Goal: Information Seeking & Learning: Learn about a topic

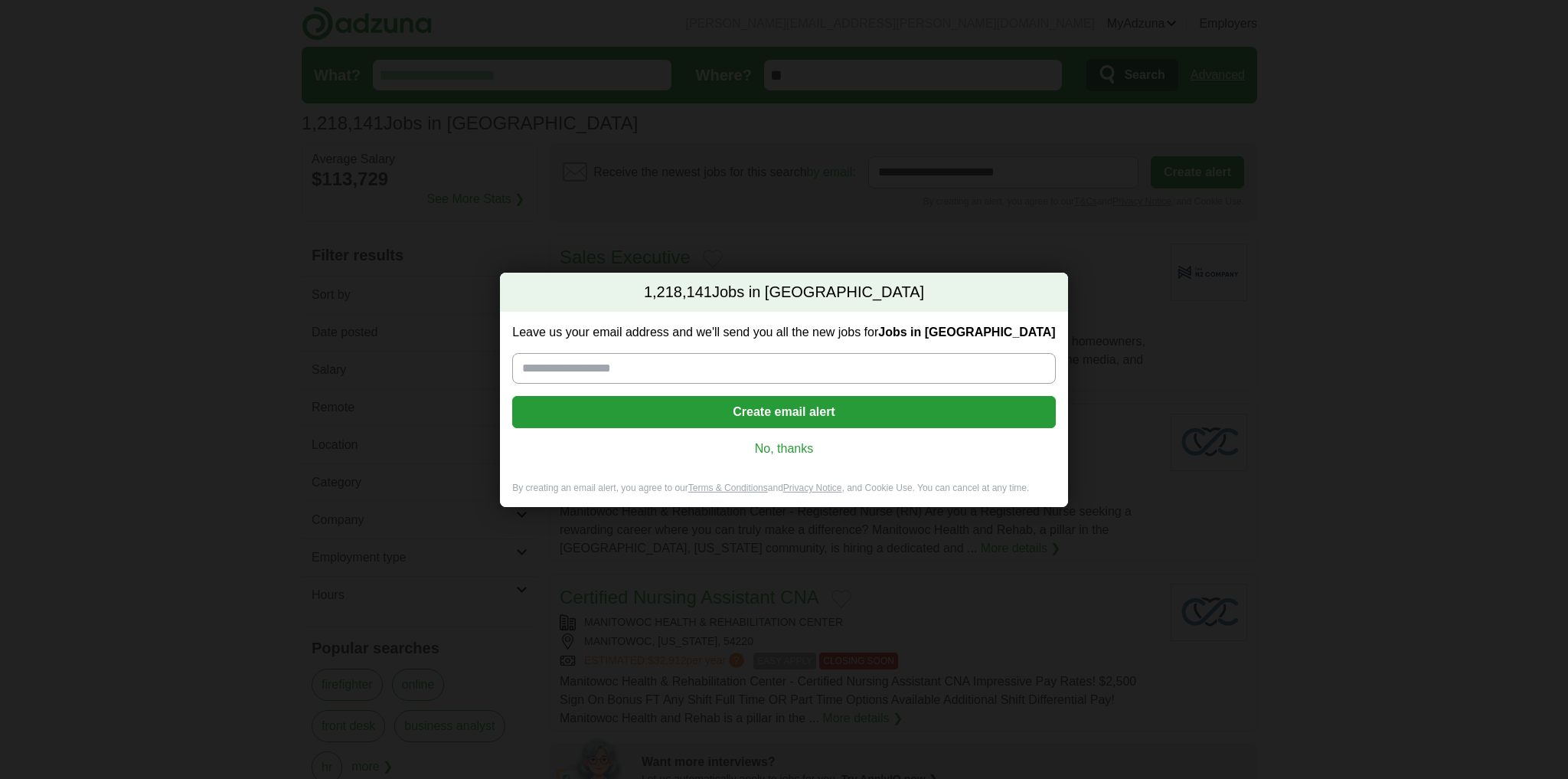
click at [775, 457] on link "No, thanks" at bounding box center [784, 448] width 519 height 17
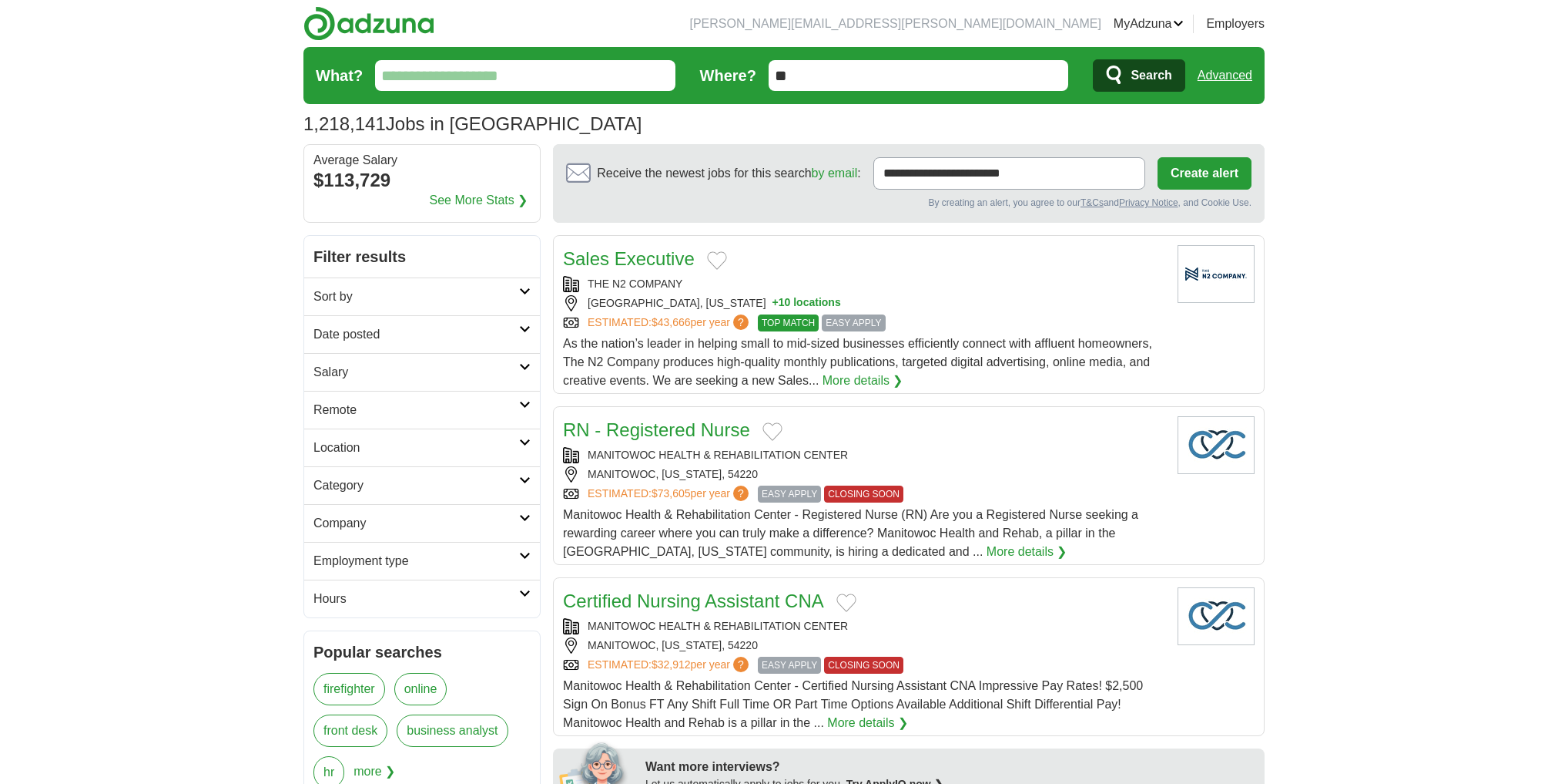
click at [464, 428] on link "Remote" at bounding box center [421, 410] width 235 height 37
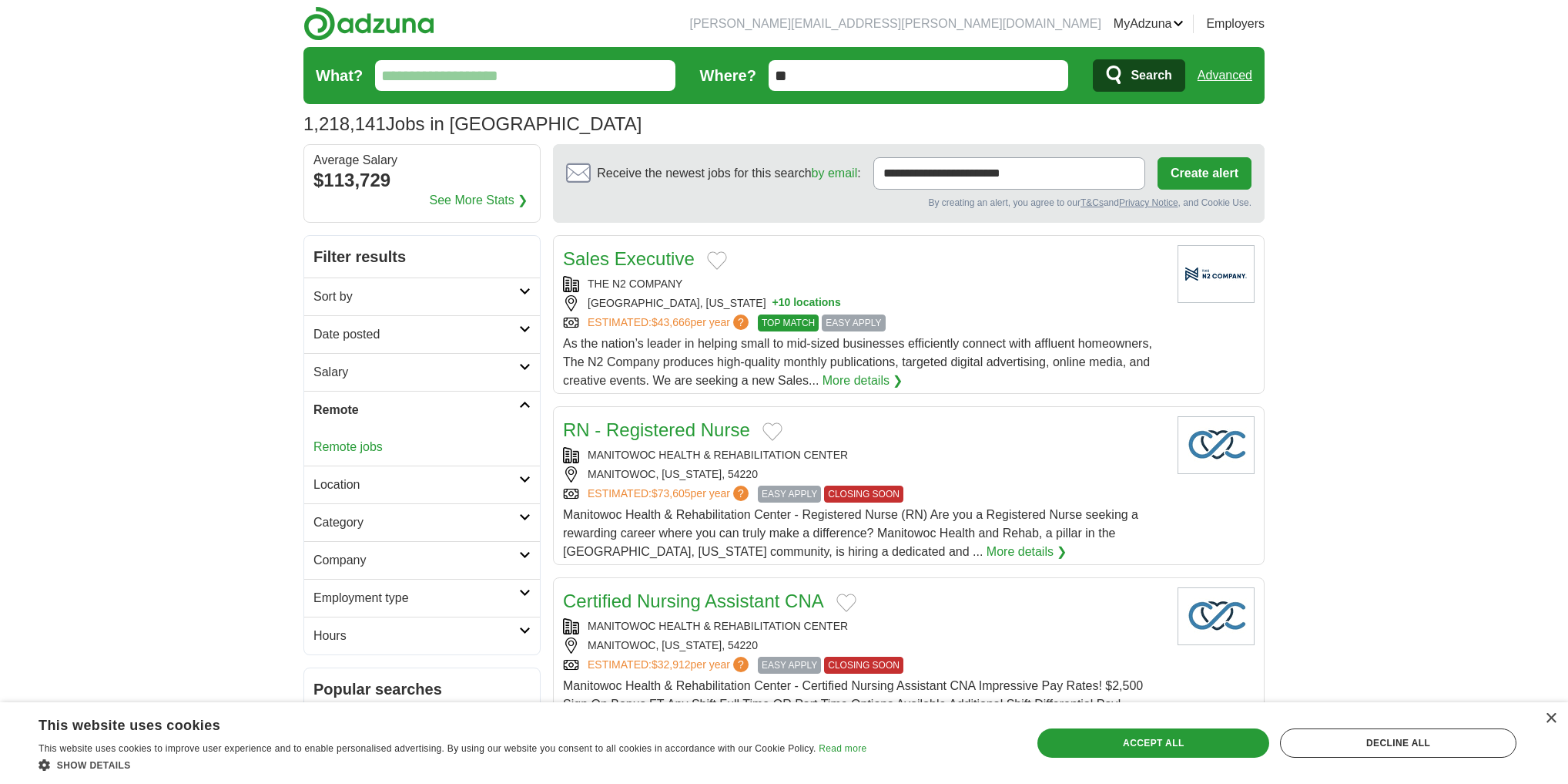
click at [373, 453] on link "Remote jobs" at bounding box center [347, 446] width 69 height 13
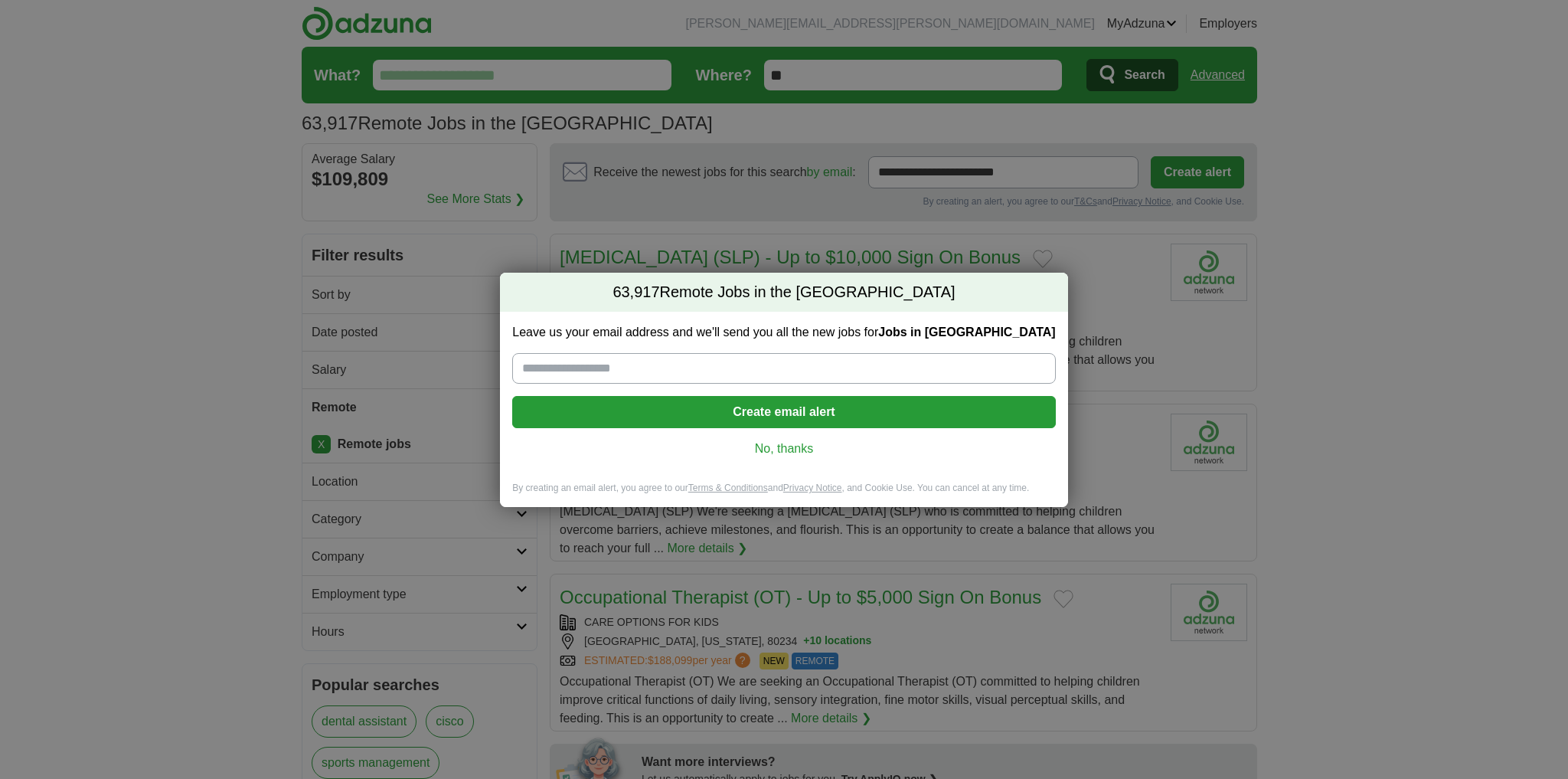
click at [769, 457] on link "No, thanks" at bounding box center [784, 448] width 519 height 17
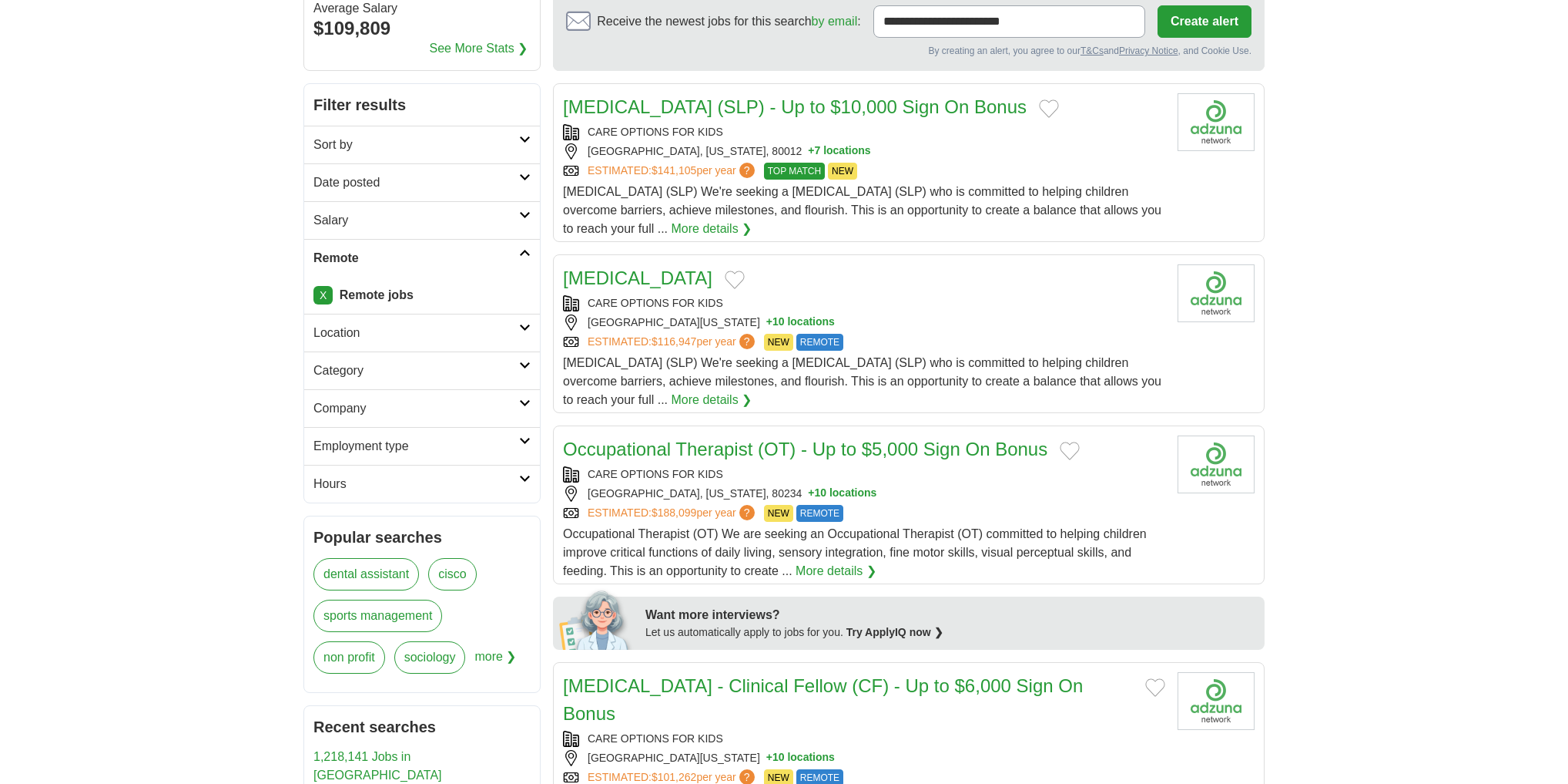
scroll to position [185, 0]
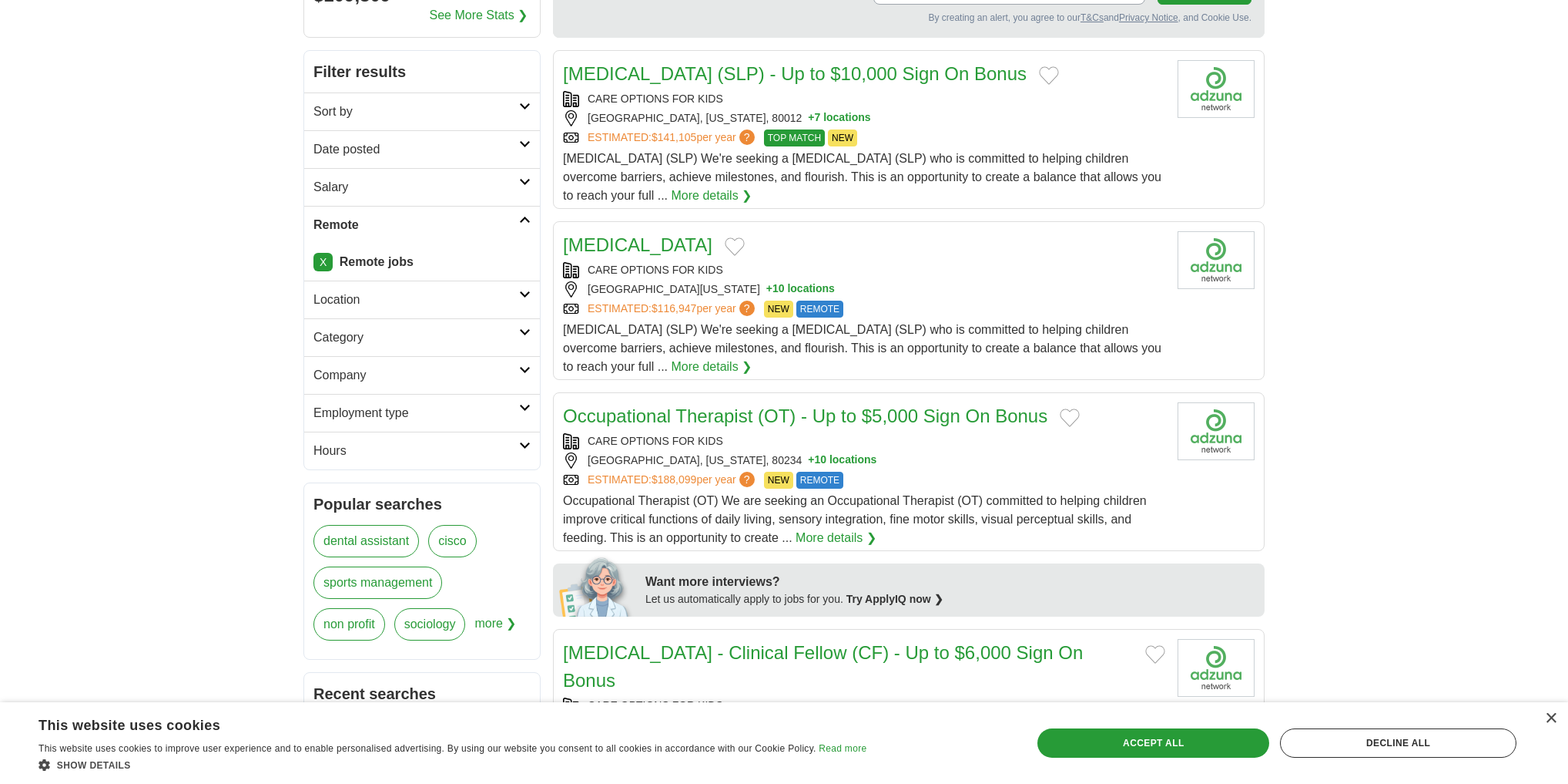
click at [526, 336] on icon at bounding box center [525, 332] width 12 height 8
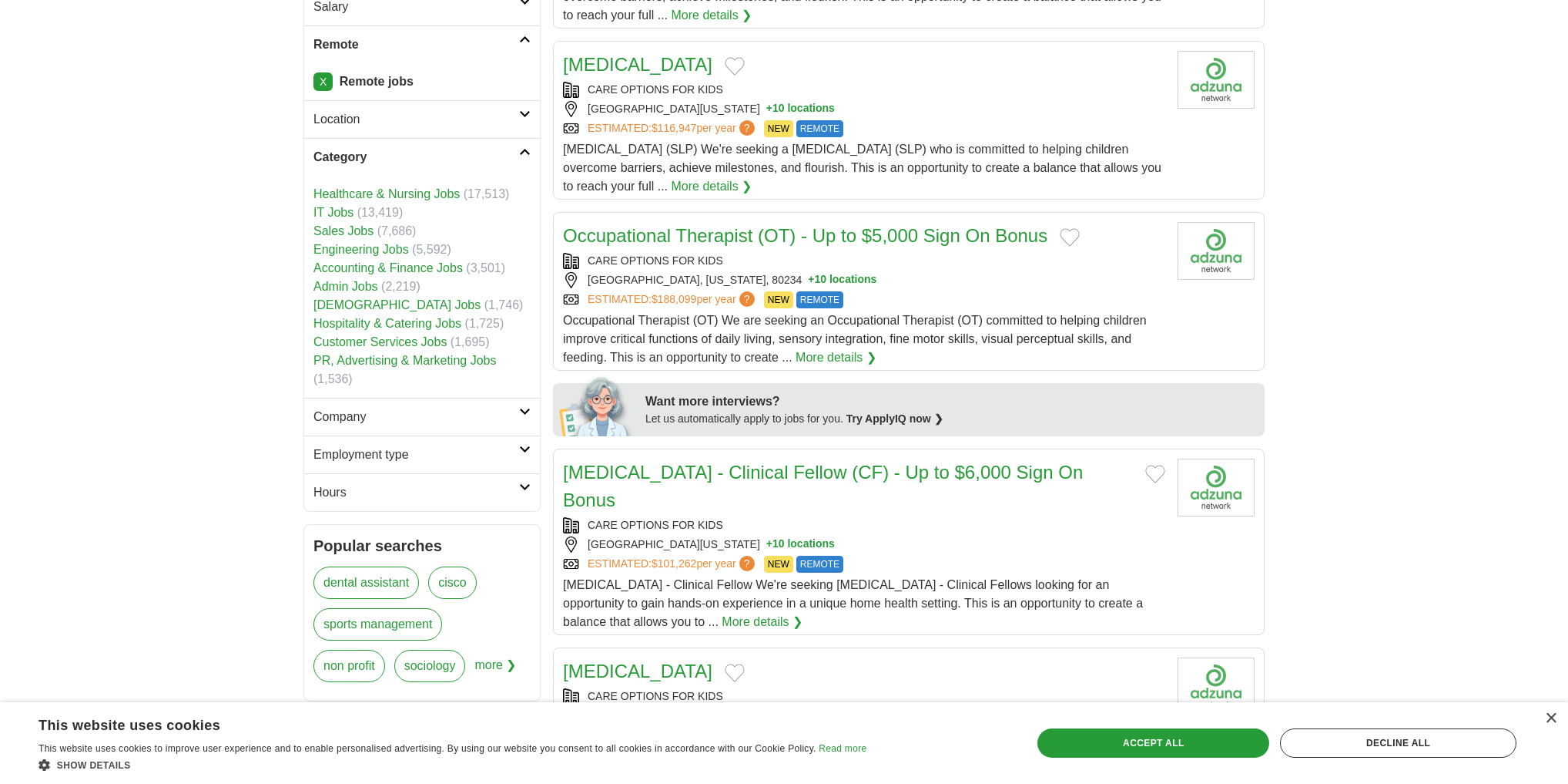
scroll to position [431, 0]
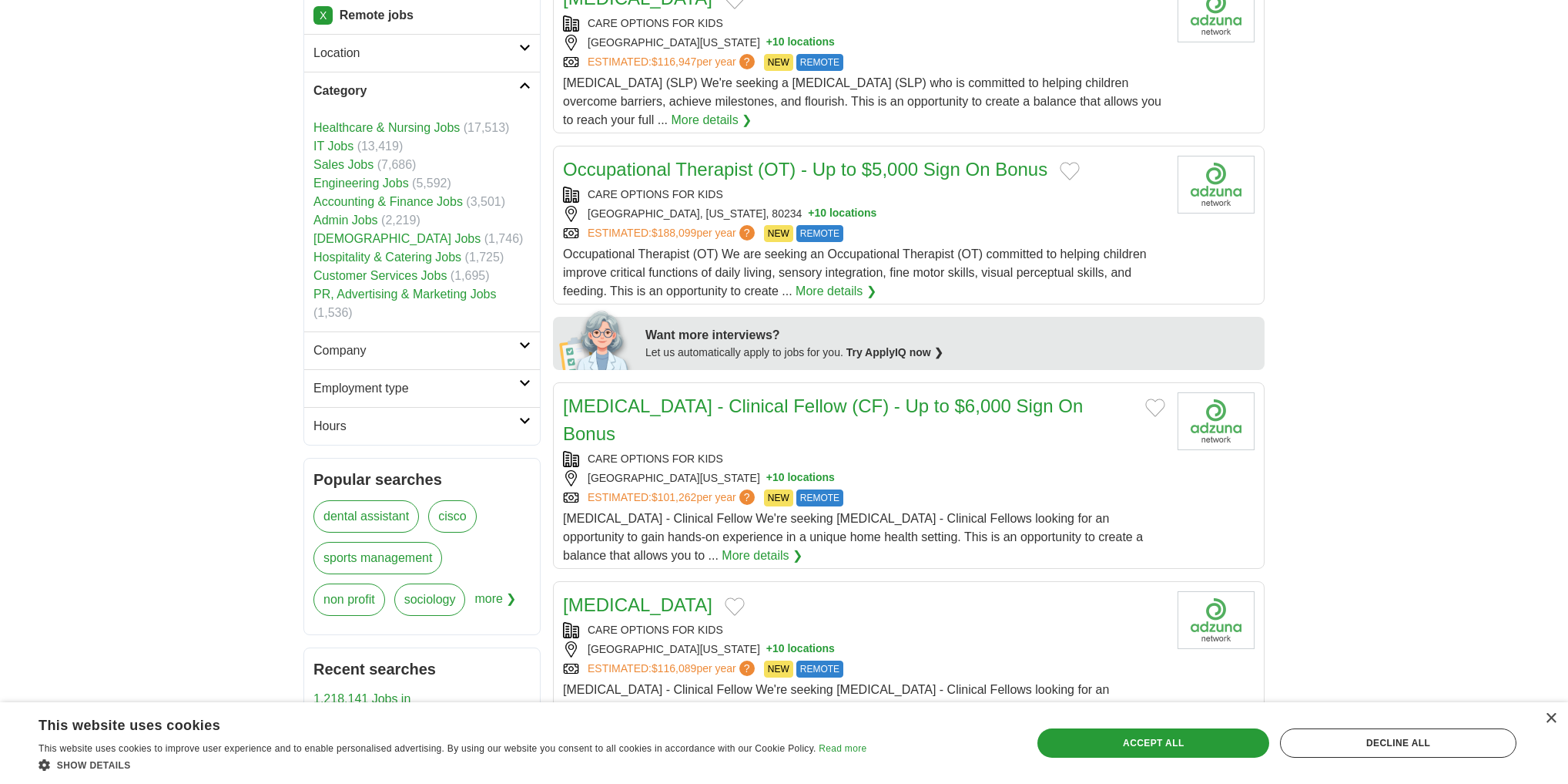
click at [532, 369] on link "Company" at bounding box center [421, 350] width 235 height 37
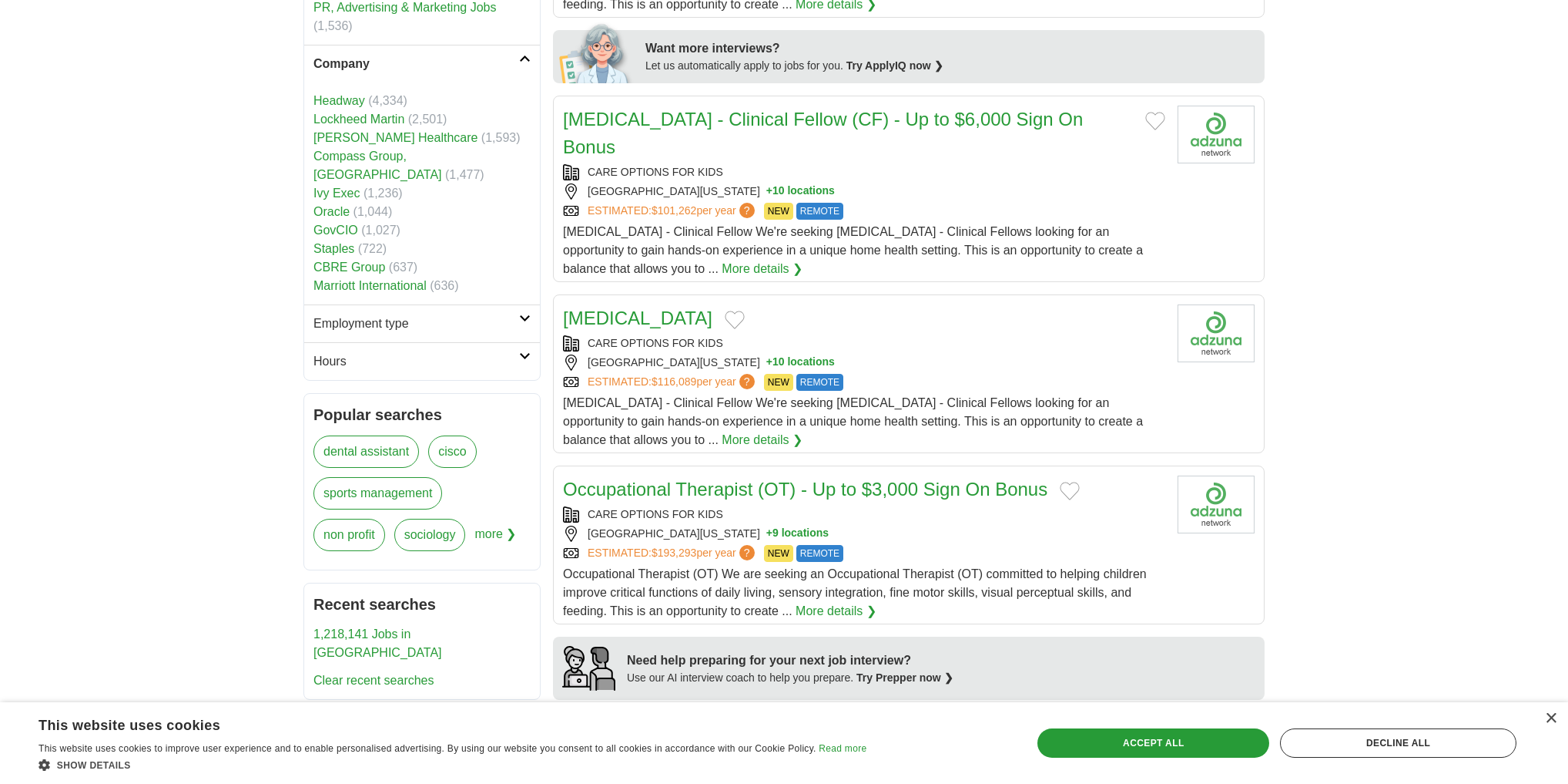
scroll to position [740, 0]
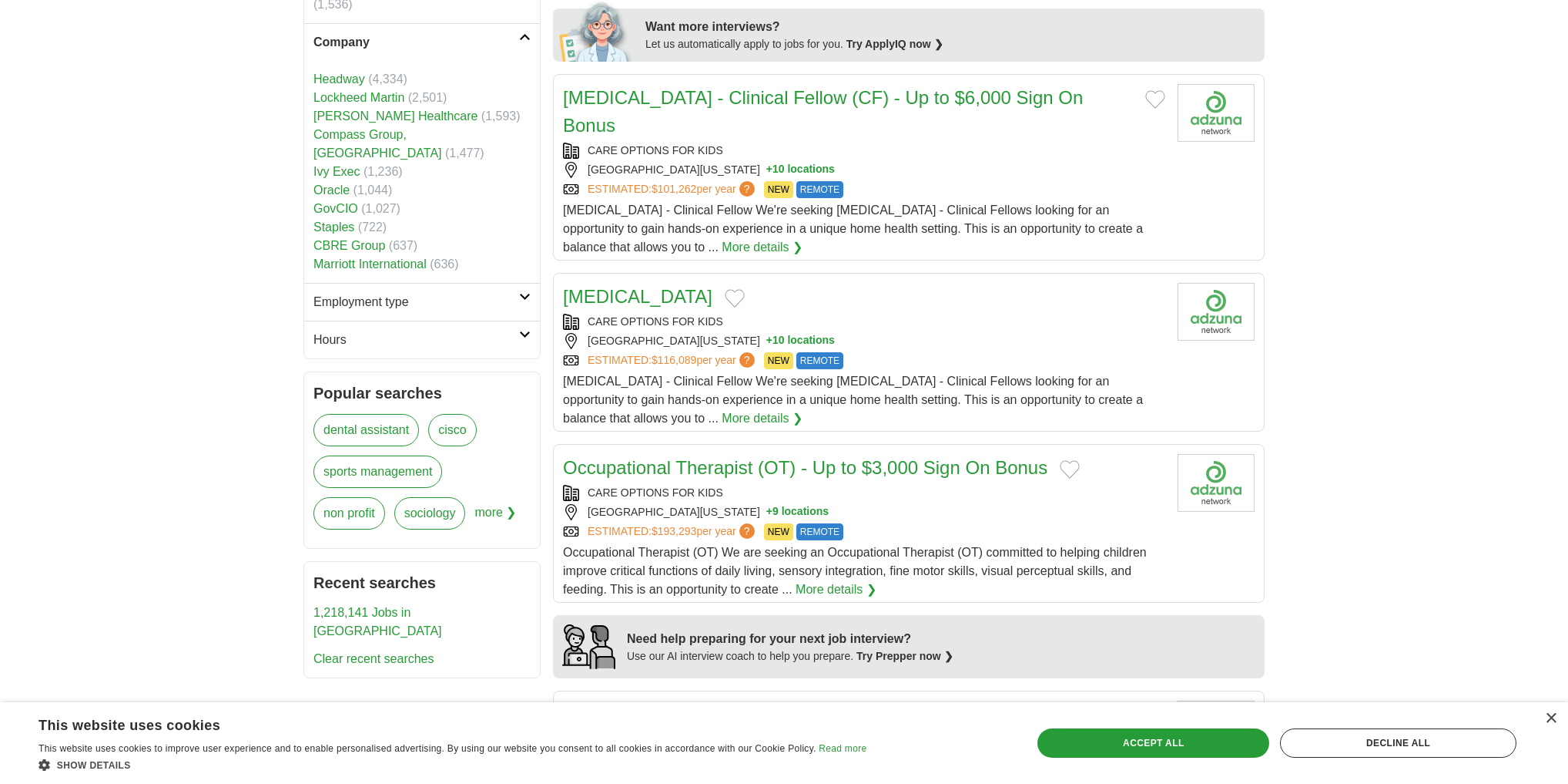
click at [493, 311] on h2 "Employment type" at bounding box center [415, 301] width 206 height 19
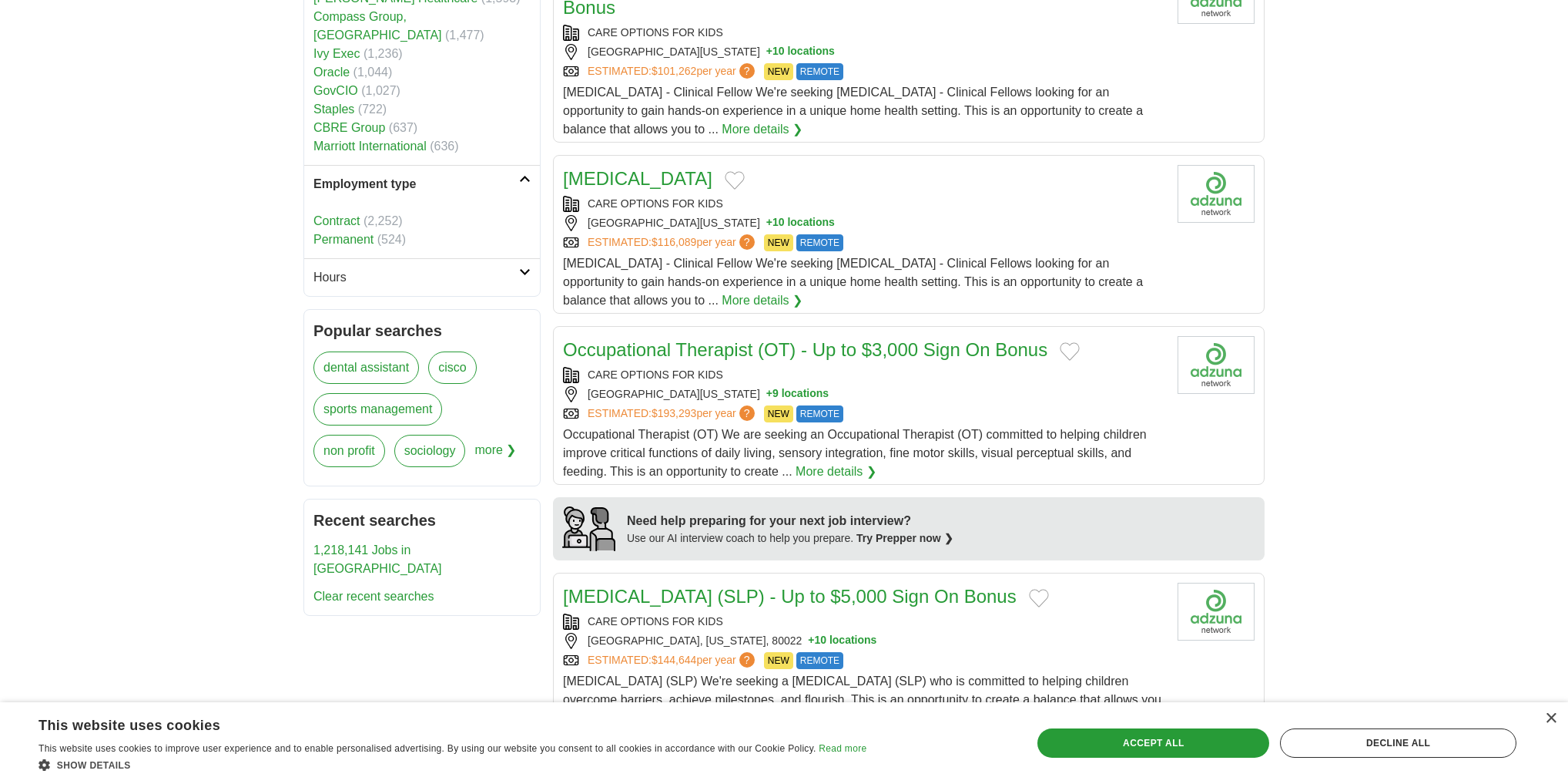
scroll to position [925, 0]
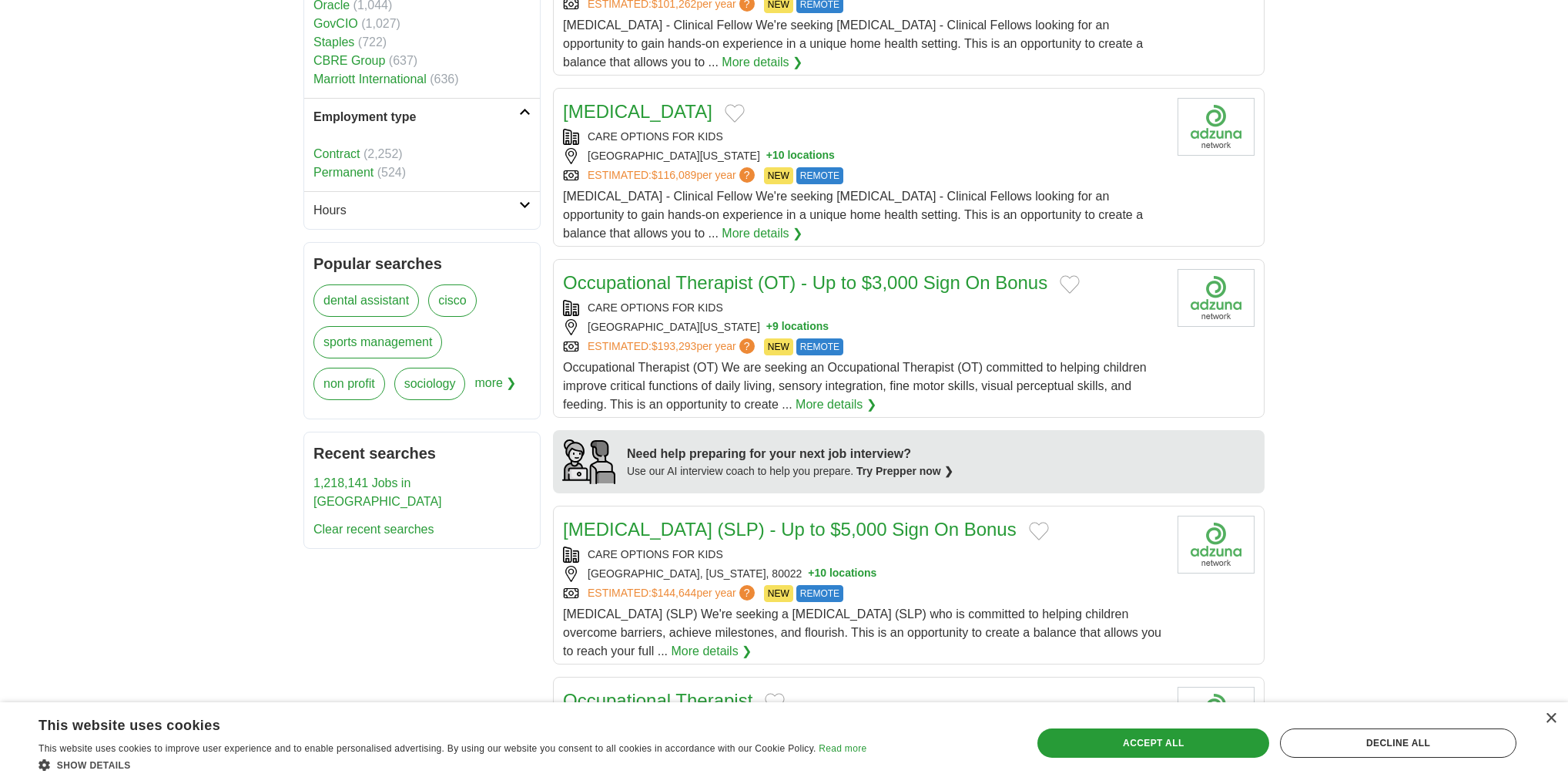
click at [363, 179] on link "Permanent" at bounding box center [343, 171] width 60 height 13
